Goal: Use online tool/utility

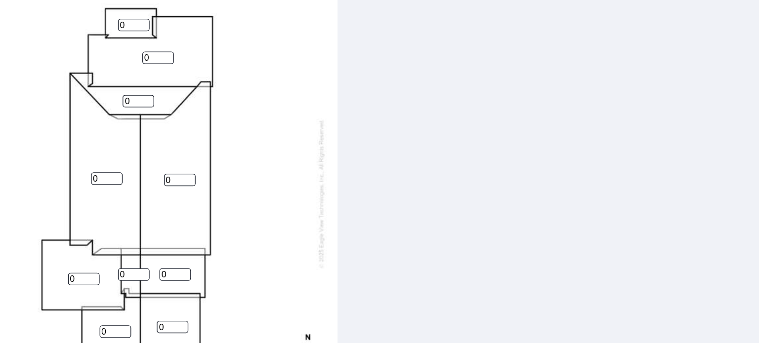
click at [197, 57] on input "0" at bounding box center [199, 56] width 24 height 9
type input "01"
click at [212, 78] on input "0" at bounding box center [217, 81] width 24 height 9
type input "01"
click at [202, 113] on input "0" at bounding box center [202, 113] width 24 height 9
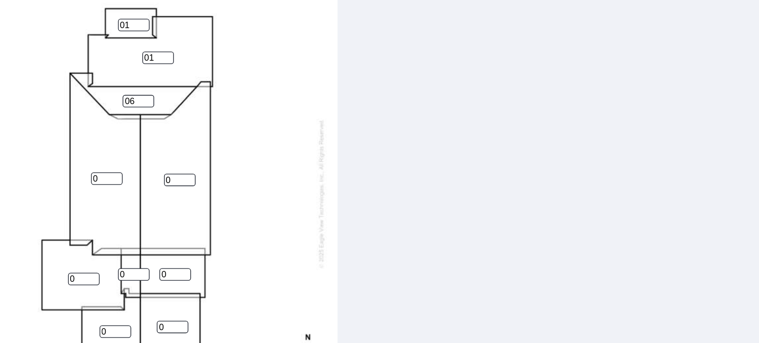
type input "06"
click at [182, 171] on input "1" at bounding box center [179, 172] width 24 height 9
type input "1"
type input "8"
click at [228, 170] on input "0" at bounding box center [233, 173] width 24 height 9
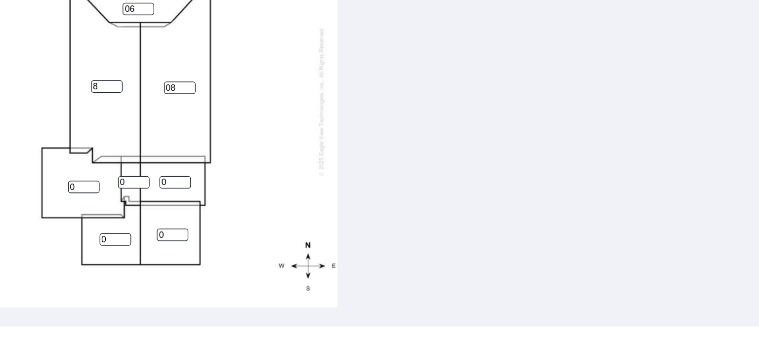
scroll to position [397, 0]
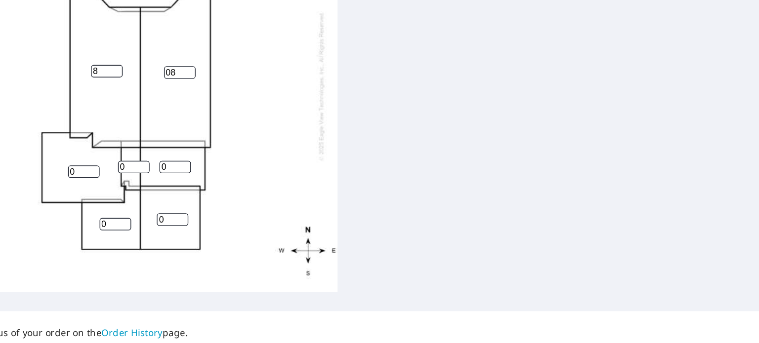
type input "08"
click at [157, 163] on input "0" at bounding box center [161, 167] width 24 height 9
click at [195, 159] on input "0" at bounding box center [199, 163] width 24 height 9
click at [161, 163] on input "06" at bounding box center [161, 167] width 24 height 9
type input "04"
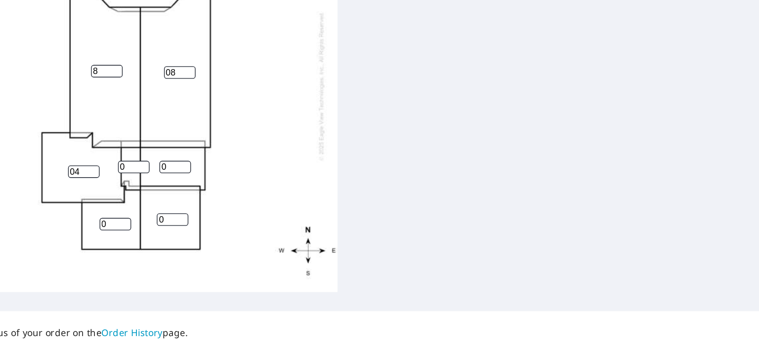
click at [195, 159] on input "0" at bounding box center [199, 163] width 24 height 9
type input "06"
click at [231, 159] on input "0" at bounding box center [230, 163] width 24 height 9
type input "06"
click at [187, 202] on input "1" at bounding box center [185, 206] width 24 height 9
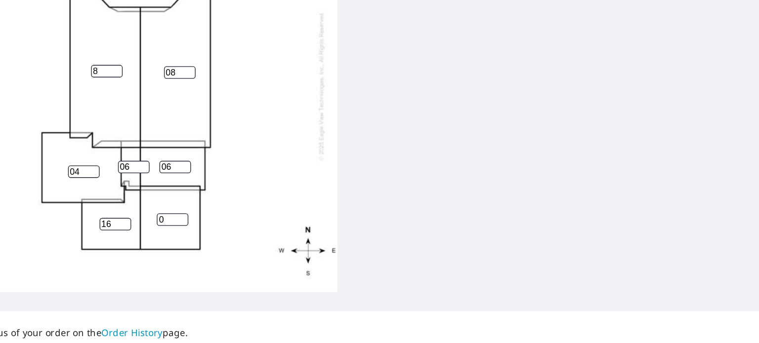
type input "16"
click at [224, 199] on input "0" at bounding box center [228, 203] width 24 height 9
type input "06"
click at [182, 202] on input "16" at bounding box center [185, 206] width 24 height 9
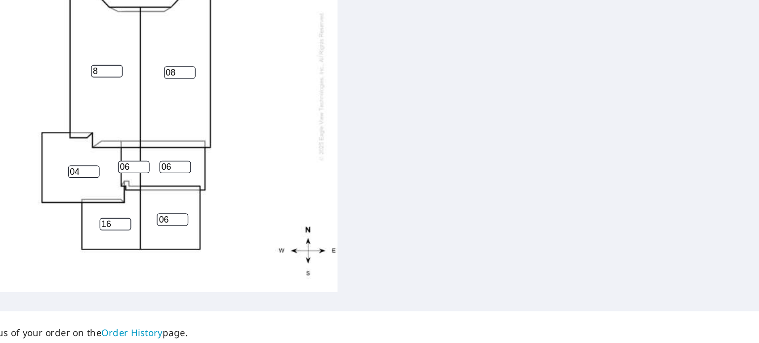
click at [182, 202] on input "16" at bounding box center [185, 206] width 24 height 9
type input "6"
click at [275, 178] on div "08 8 01 04 06 06 6 06 01 06" at bounding box center [194, 103] width 316 height 310
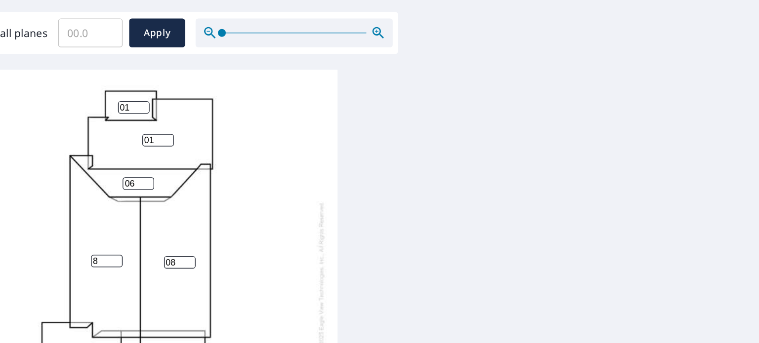
scroll to position [237, 0]
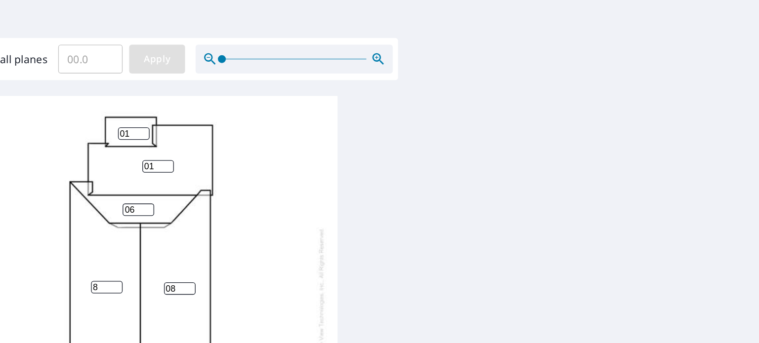
click at [225, 84] on span "Apply" at bounding box center [216, 83] width 26 height 12
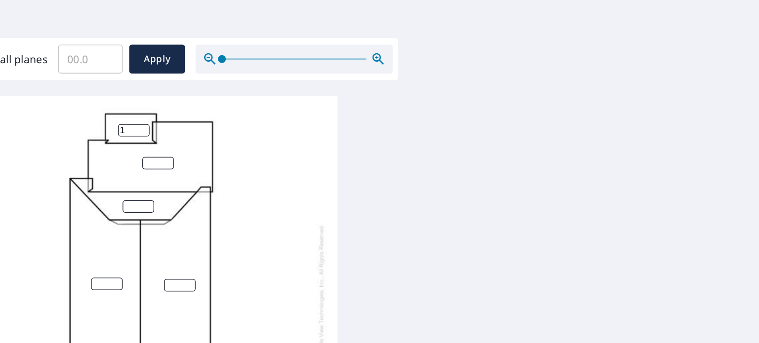
type input "1"
click at [203, 131] on input "1" at bounding box center [199, 135] width 24 height 9
type input "1"
click at [224, 156] on input "1" at bounding box center [217, 160] width 24 height 9
click at [197, 189] on input "number" at bounding box center [202, 193] width 24 height 9
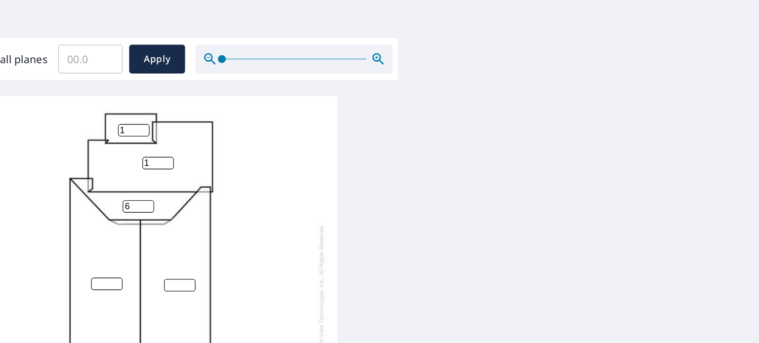
type input "6"
click at [181, 247] on input "1" at bounding box center [179, 251] width 24 height 9
click at [177, 247] on input "18" at bounding box center [179, 251] width 24 height 9
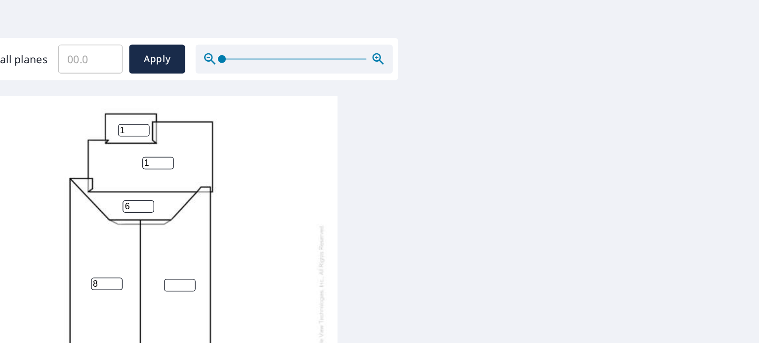
type input "8"
click at [228, 248] on input "number" at bounding box center [233, 252] width 24 height 9
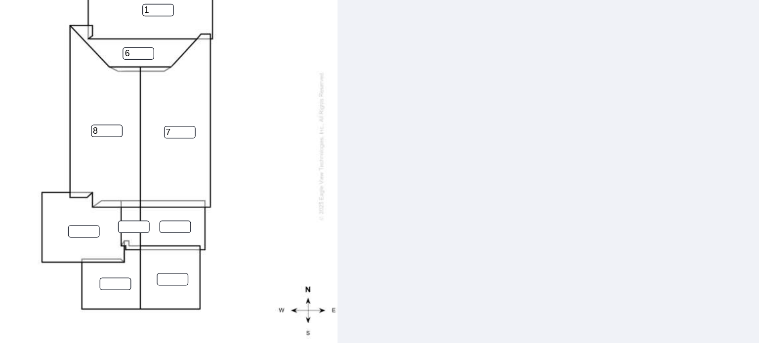
scroll to position [353, 0]
type input "7"
click at [195, 204] on input "number" at bounding box center [199, 208] width 24 height 9
type input "6"
click at [231, 204] on input "number" at bounding box center [230, 208] width 24 height 9
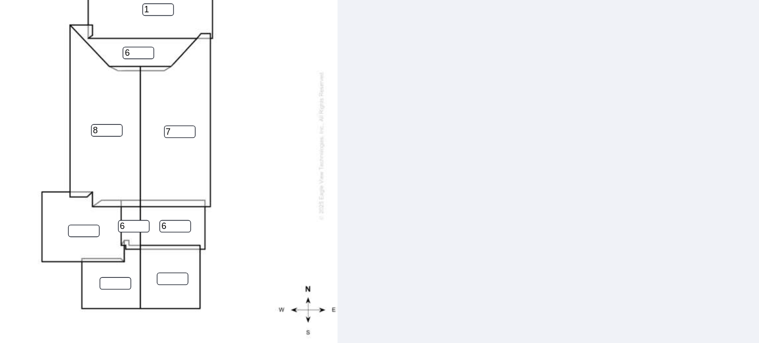
type input "6"
click at [161, 207] on input "number" at bounding box center [161, 211] width 24 height 9
type input "6"
click at [184, 247] on input "number" at bounding box center [185, 251] width 24 height 9
type input "6"
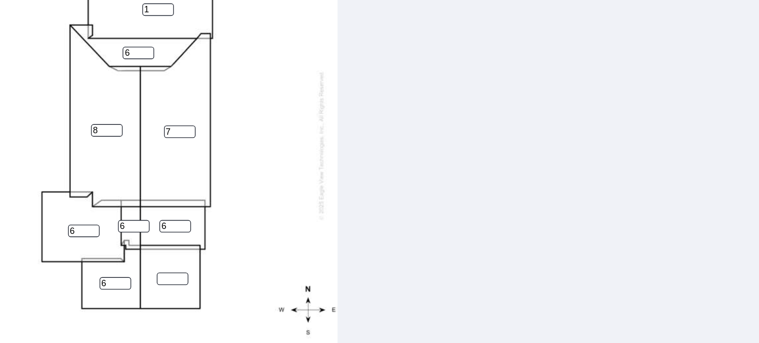
click at [228, 243] on input "number" at bounding box center [228, 247] width 24 height 9
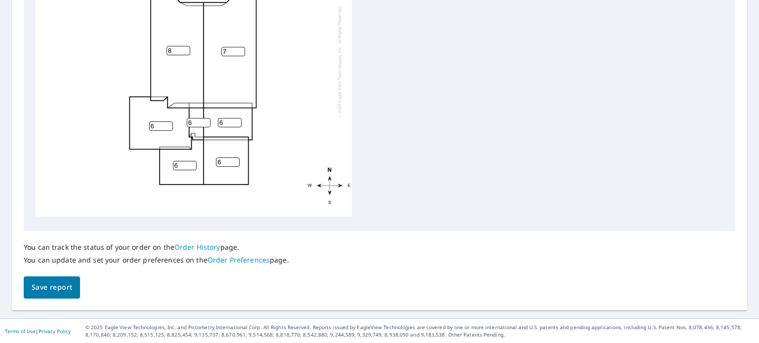
type input "6"
click at [60, 287] on span "Save report" at bounding box center [52, 288] width 41 height 12
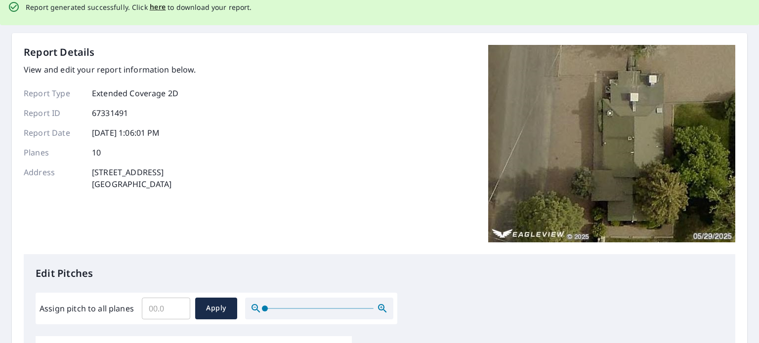
scroll to position [0, 0]
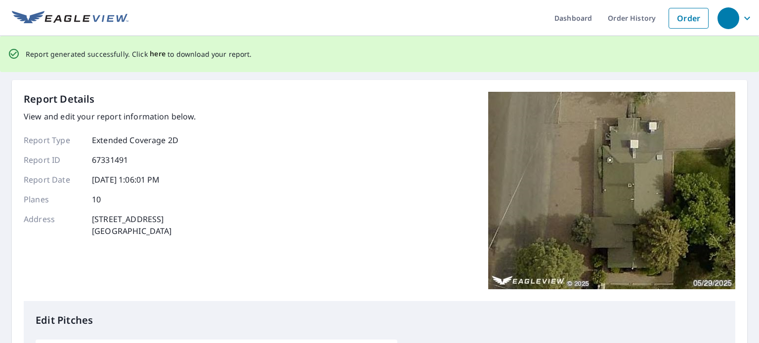
click at [156, 53] on span "here" at bounding box center [158, 54] width 16 height 12
